Goal: Information Seeking & Learning: Find specific fact

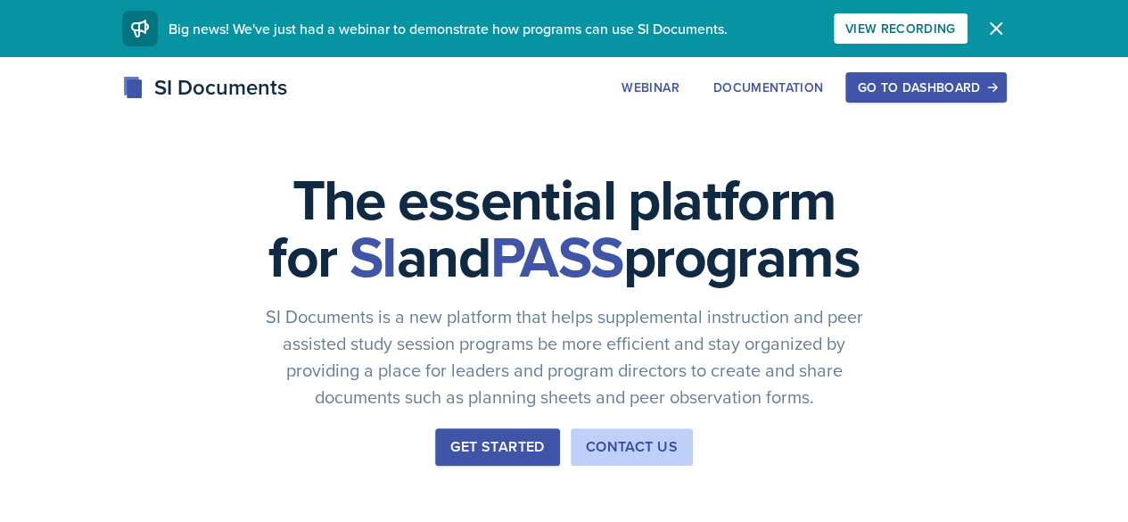
click at [994, 86] on div "Go to Dashboard" at bounding box center [925, 87] width 137 height 14
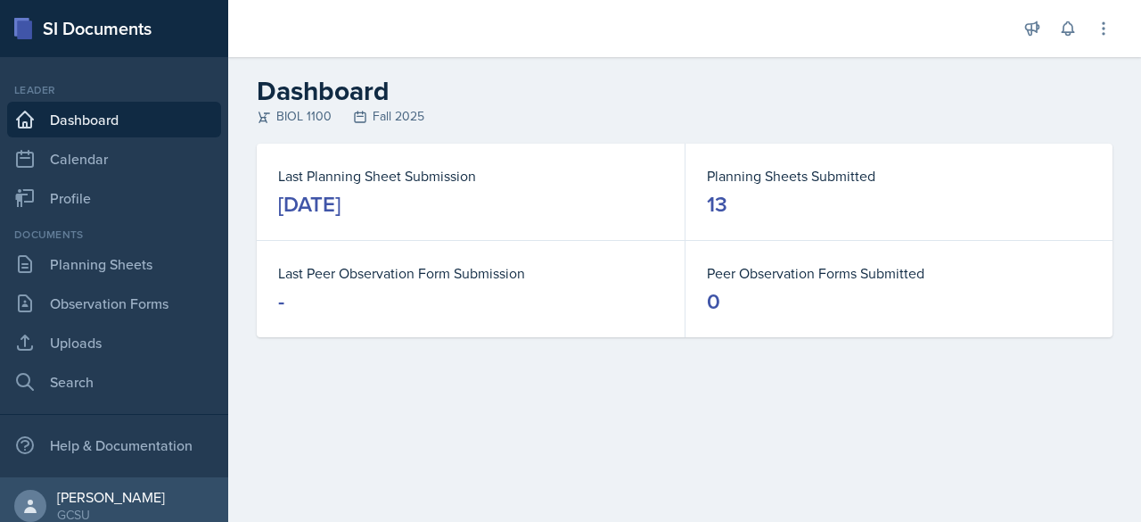
click at [116, 350] on link "Uploads" at bounding box center [114, 342] width 214 height 36
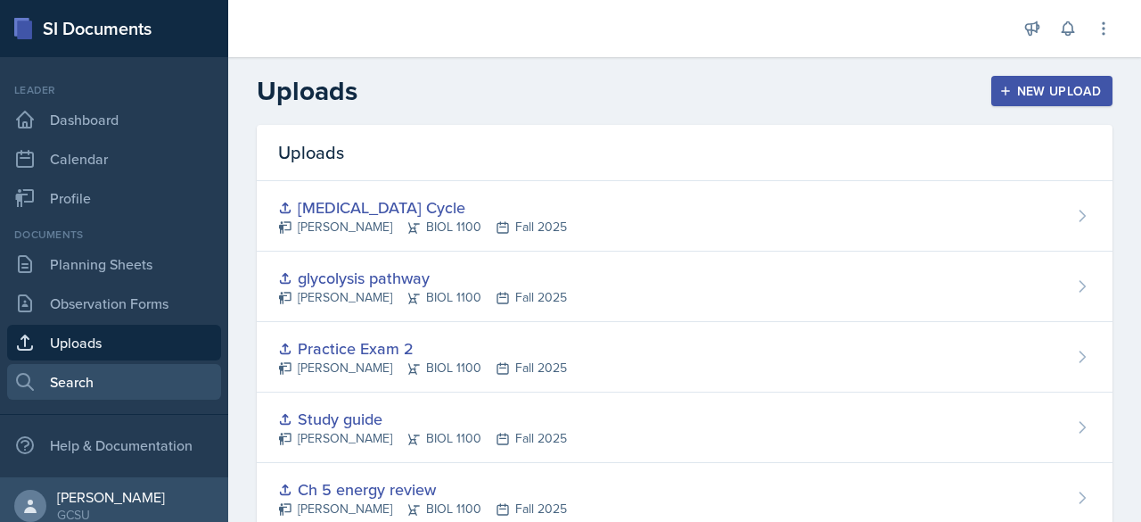
click at [109, 384] on link "Search" at bounding box center [114, 382] width 214 height 36
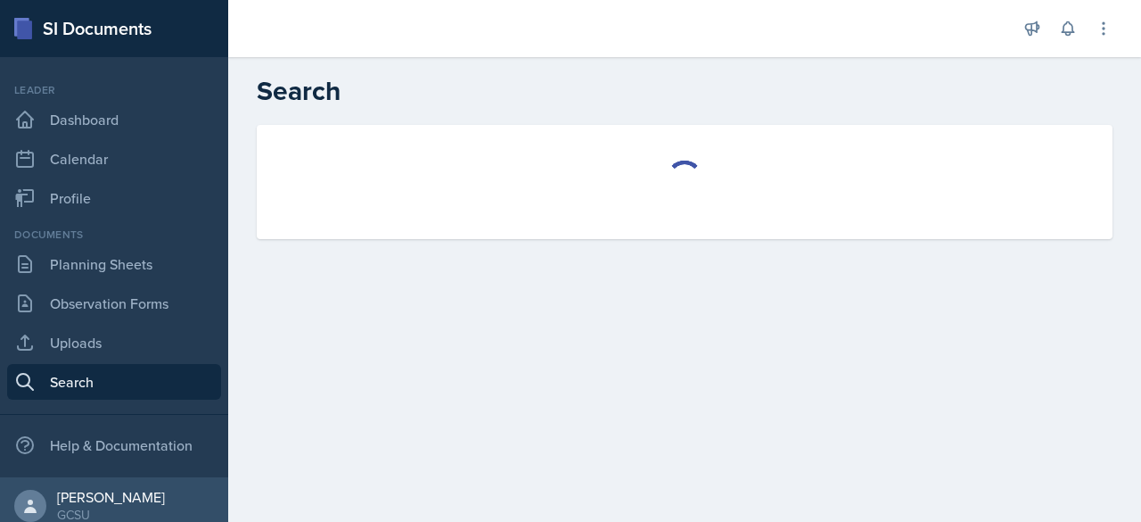
select select "all"
select select "1"
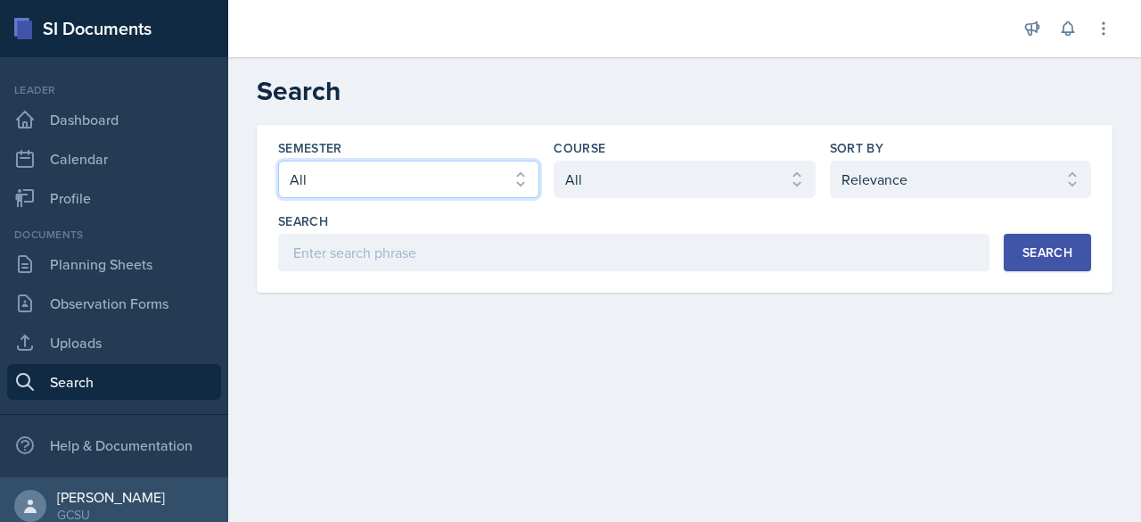
click at [492, 187] on select "Select semester All Fall 2025 Spring 2025 Fall 2024 Spring 2024 Fall 2023 Sprin…" at bounding box center [408, 178] width 261 height 37
select select "986fdc3e-2246-4ffd-9cb8-78666de4ebed"
click at [278, 160] on select "Select semester All Fall 2025 Spring 2025 Fall 2024 Spring 2024 Fall 2023 Sprin…" at bounding box center [408, 178] width 261 height 37
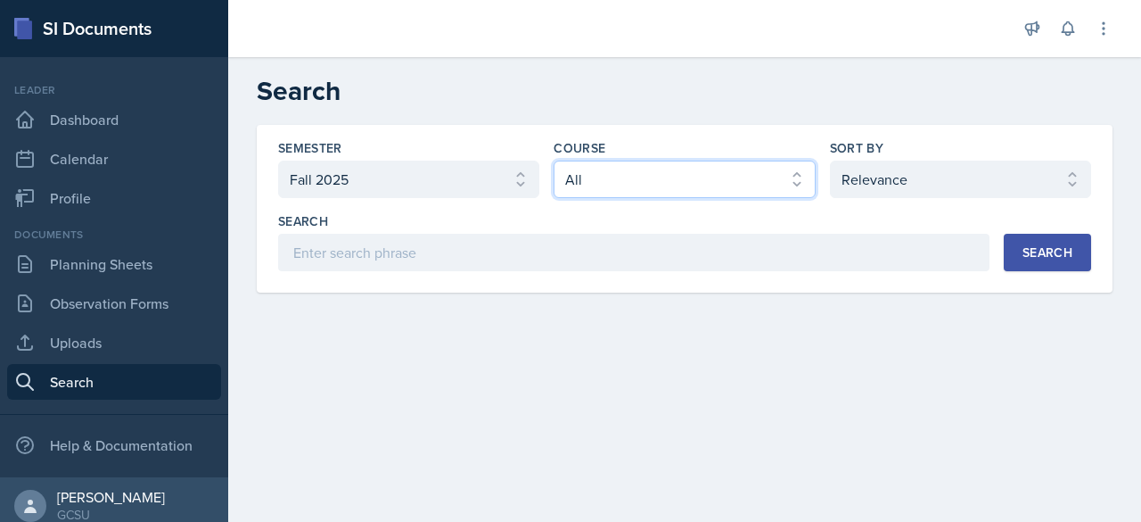
click at [742, 180] on select "Select course All ACCT 3101 ACCT 3102 ASTR 1000 BIOL 1100 BIOL 1107 BIOL 1108 B…" at bounding box center [684, 178] width 261 height 37
click at [554, 160] on select "Select course All ACCT 3101 ACCT 3102 ASTR 1000 BIOL 1100 BIOL 1107 BIOL 1108 B…" at bounding box center [684, 178] width 261 height 37
click at [748, 187] on select "Select course All ACCT 3101 ACCT 3102 ASTR 1000 BIOL 1100 BIOL 1107 BIOL 1108 B…" at bounding box center [684, 178] width 261 height 37
select select "0962fe08-ee06-47f9-81f7-2fff629c3db1"
click at [554, 160] on select "Select course All ACCT 3101 ACCT 3102 ASTR 1000 BIOL 1100 BIOL 1107 BIOL 1108 B…" at bounding box center [684, 178] width 261 height 37
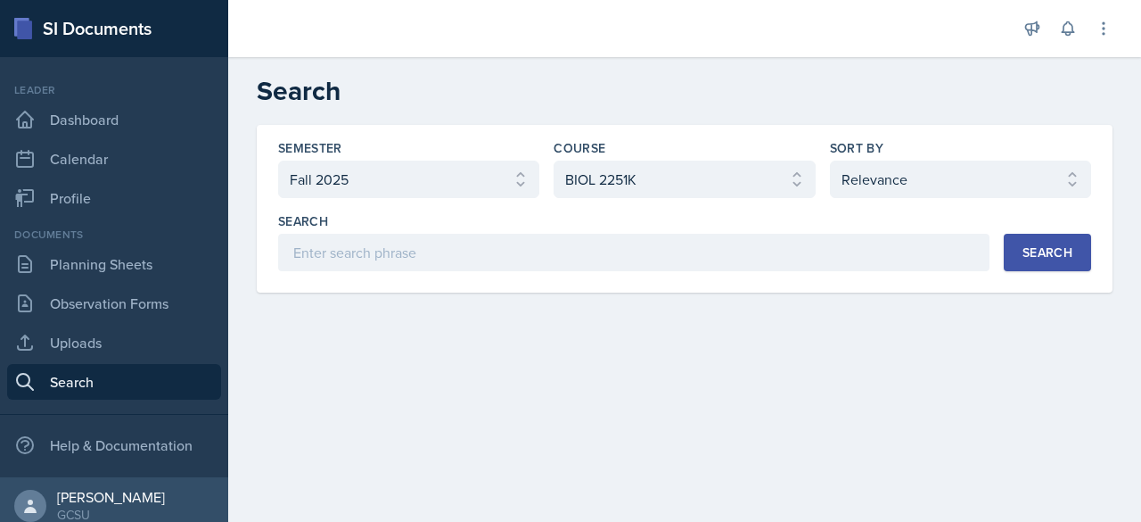
click at [1020, 255] on button "Search" at bounding box center [1047, 252] width 87 height 37
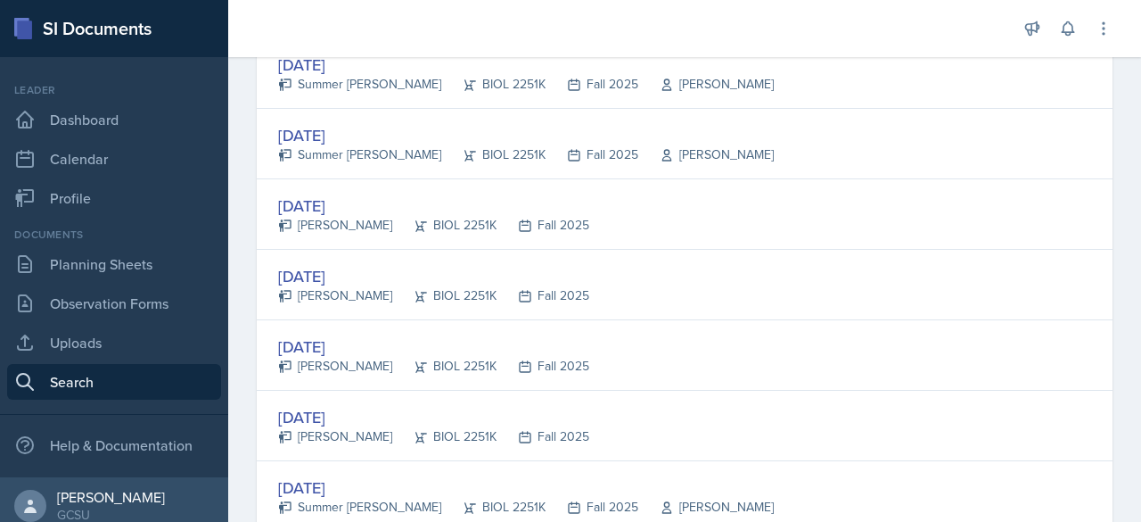
scroll to position [460, 0]
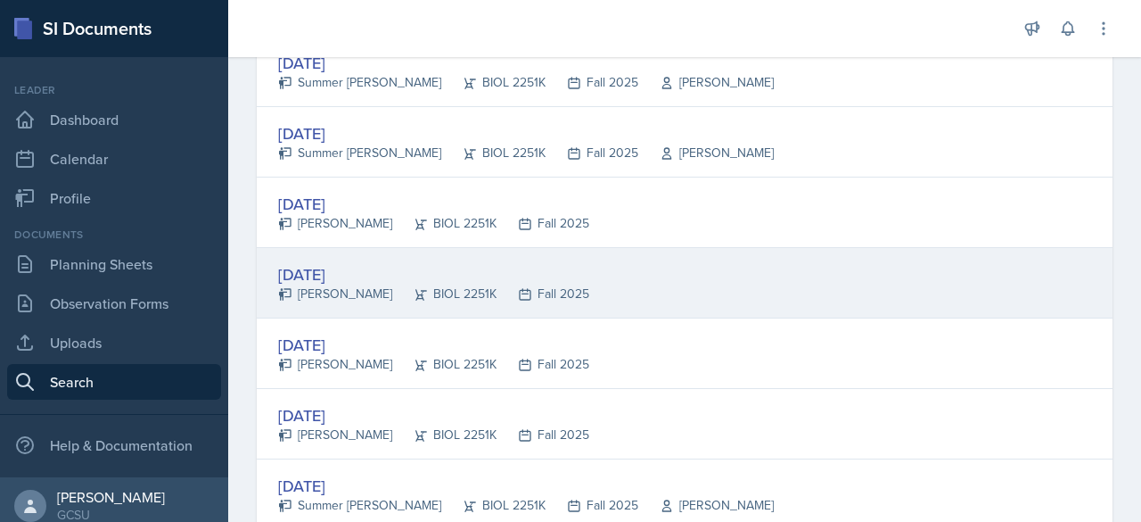
click at [362, 269] on div "[DATE]" at bounding box center [433, 274] width 311 height 24
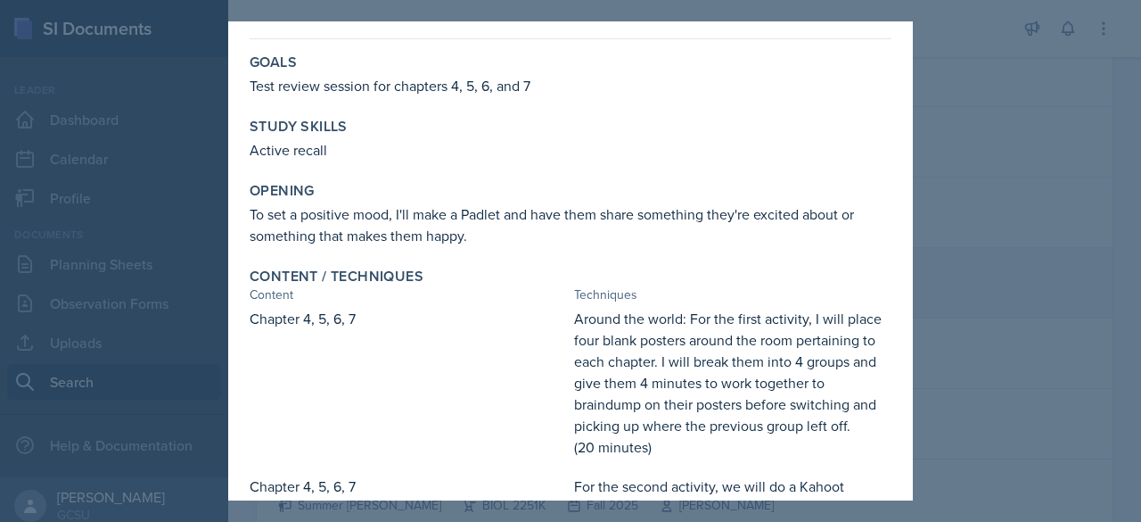
scroll to position [277, 0]
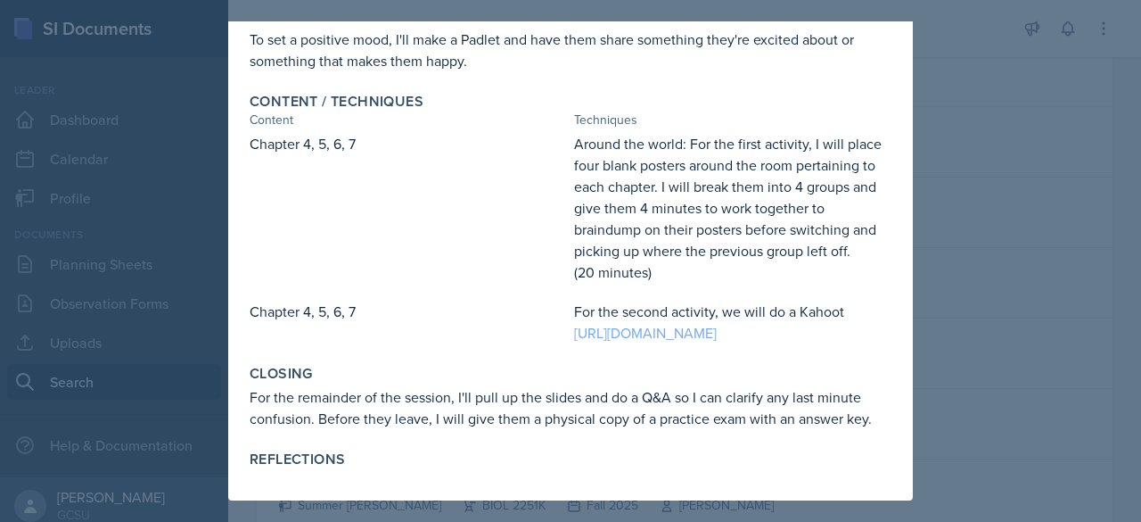
click at [697, 323] on link "[URL][DOMAIN_NAME]" at bounding box center [645, 333] width 143 height 20
